Goal: Use online tool/utility: Utilize a website feature to perform a specific function

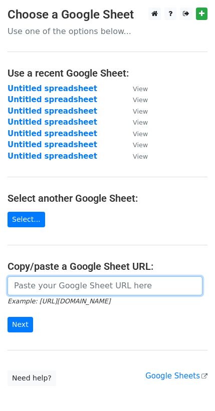
click at [91, 293] on input "url" at bounding box center [105, 286] width 195 height 19
paste input "[URL][DOMAIN_NAME]"
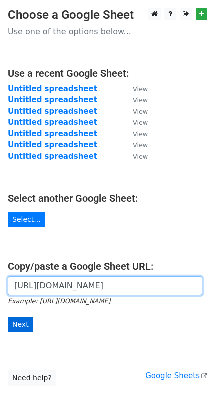
type input "[URL][DOMAIN_NAME]"
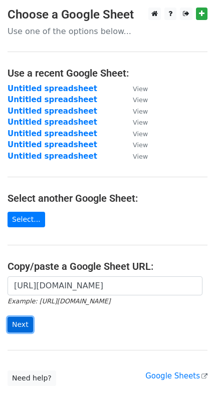
scroll to position [0, 0]
click at [25, 328] on input "Next" at bounding box center [21, 325] width 26 height 16
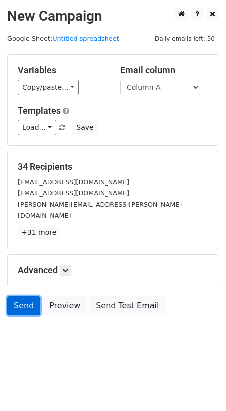
click at [28, 297] on link "Send" at bounding box center [24, 306] width 33 height 19
